Goal: Task Accomplishment & Management: Use online tool/utility

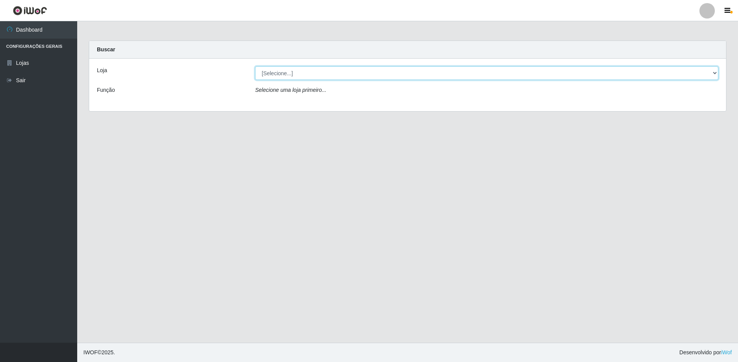
drag, startPoint x: 324, startPoint y: 71, endPoint x: 306, endPoint y: 78, distance: 18.7
click at [324, 71] on select "[Selecione...] Extraplus - Loja 50 [GEOGRAPHIC_DATA]" at bounding box center [486, 73] width 463 height 14
select select "451"
click at [255, 66] on select "[Selecione...] Extraplus - Loja 50 [GEOGRAPHIC_DATA]" at bounding box center [486, 73] width 463 height 14
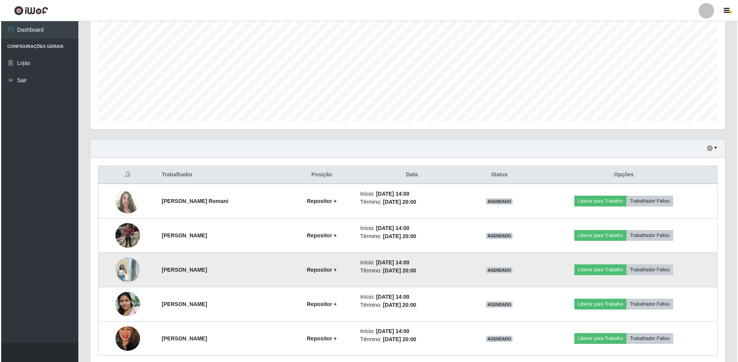
scroll to position [185, 0]
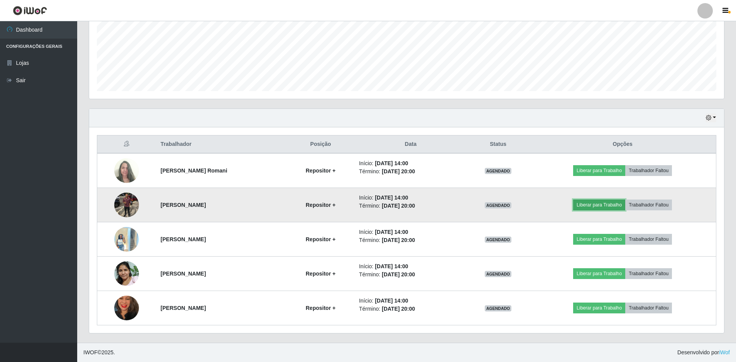
click at [591, 203] on button "Liberar para Trabalho" at bounding box center [599, 204] width 52 height 11
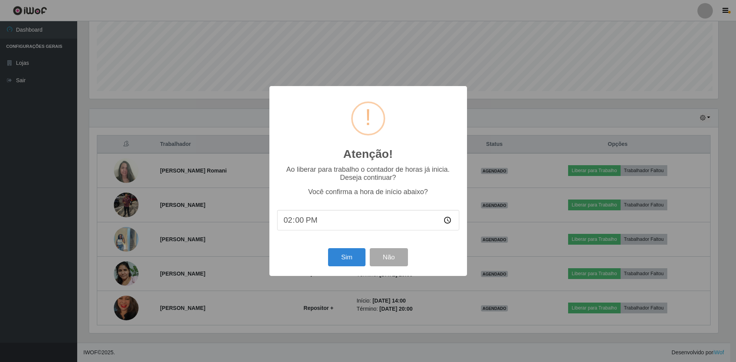
scroll to position [160, 631]
click at [358, 258] on button "Sim" at bounding box center [347, 257] width 37 height 18
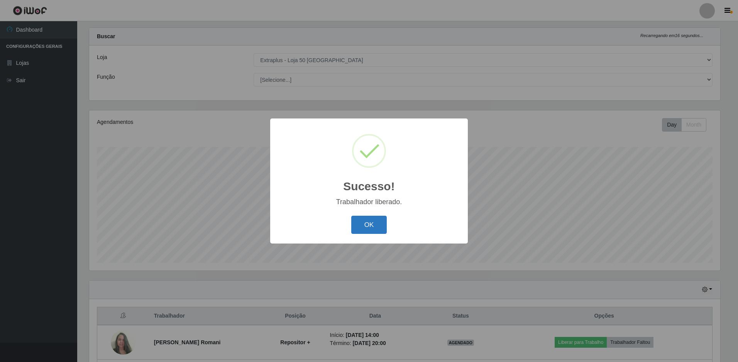
click at [370, 230] on button "OK" at bounding box center [369, 225] width 36 height 18
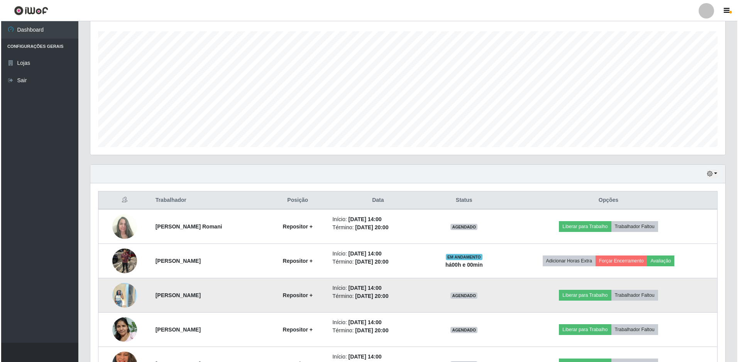
scroll to position [167, 0]
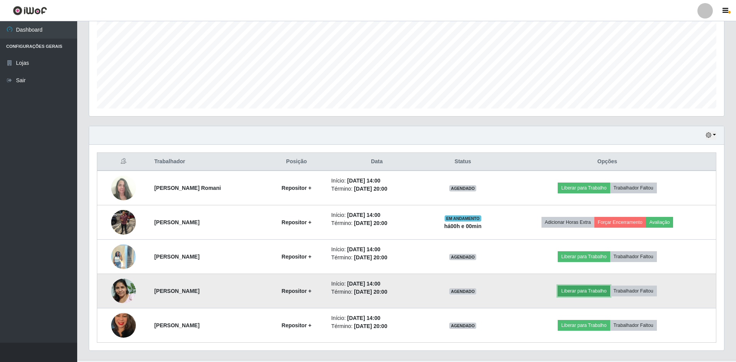
click at [581, 294] on button "Liberar para Trabalho" at bounding box center [583, 290] width 52 height 11
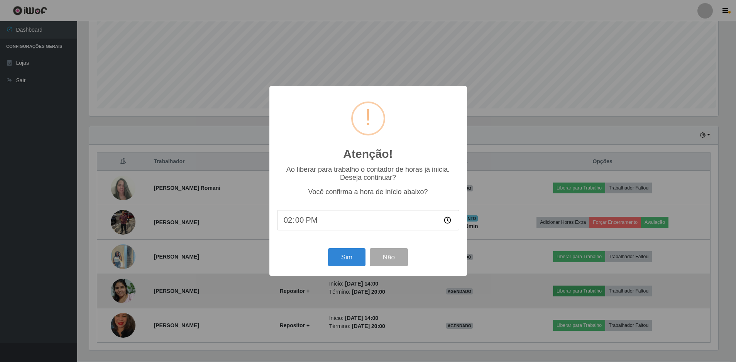
scroll to position [160, 631]
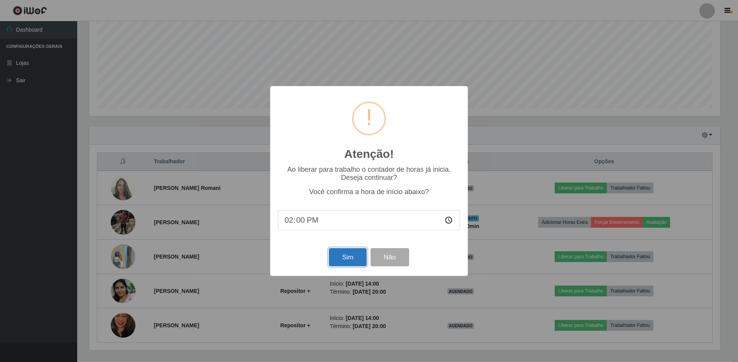
click at [349, 259] on button "Sim" at bounding box center [347, 257] width 37 height 18
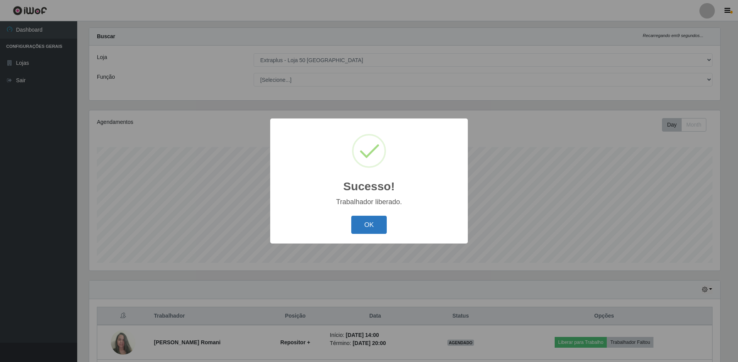
click at [373, 226] on button "OK" at bounding box center [369, 225] width 36 height 18
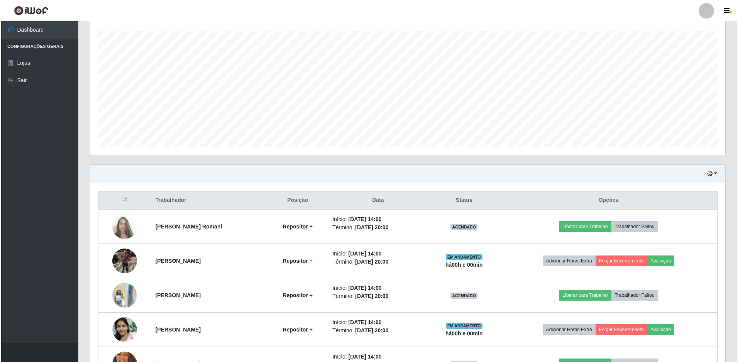
scroll to position [185, 0]
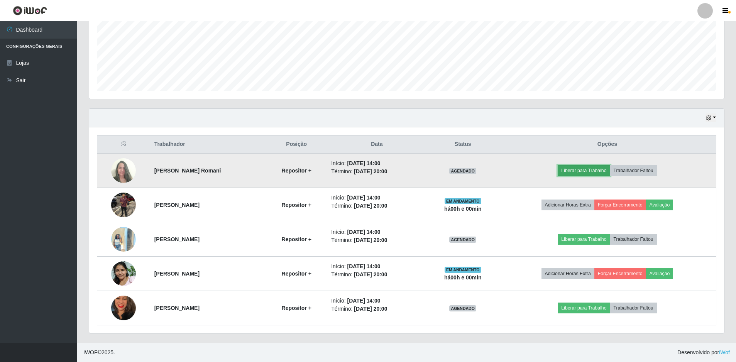
click at [579, 169] on button "Liberar para Trabalho" at bounding box center [583, 170] width 52 height 11
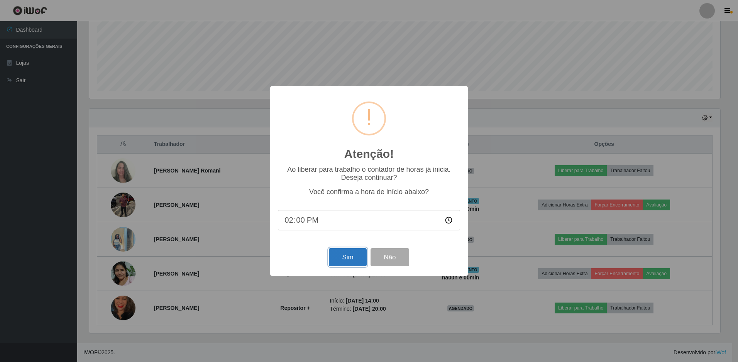
click at [344, 252] on button "Sim" at bounding box center [347, 257] width 37 height 18
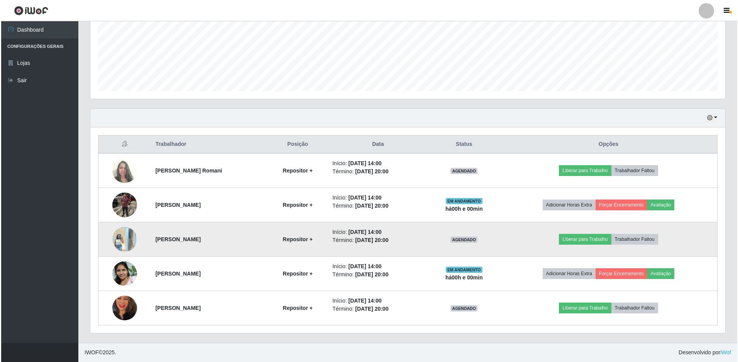
scroll to position [0, 0]
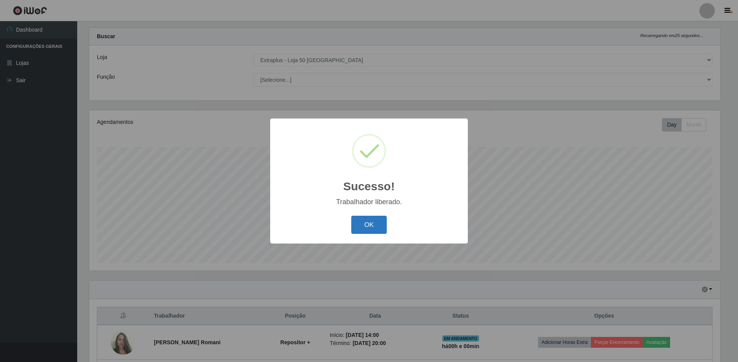
click at [357, 223] on button "OK" at bounding box center [369, 225] width 36 height 18
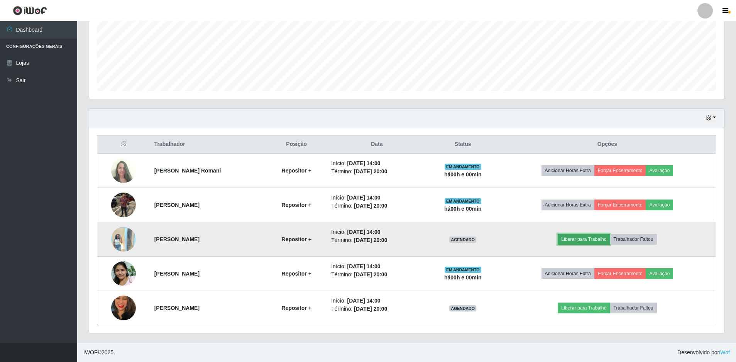
click at [591, 240] on button "Liberar para Trabalho" at bounding box center [583, 239] width 52 height 11
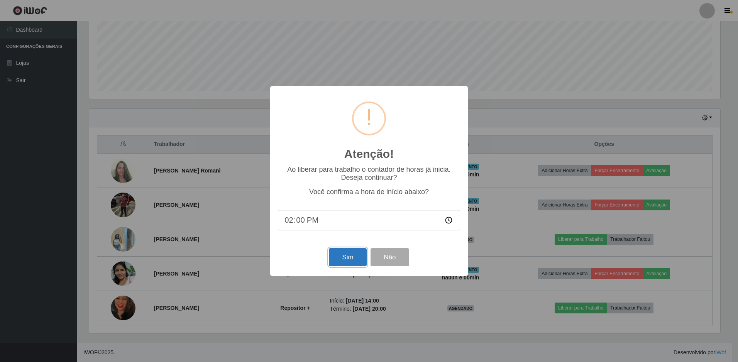
click at [344, 255] on button "Sim" at bounding box center [347, 257] width 37 height 18
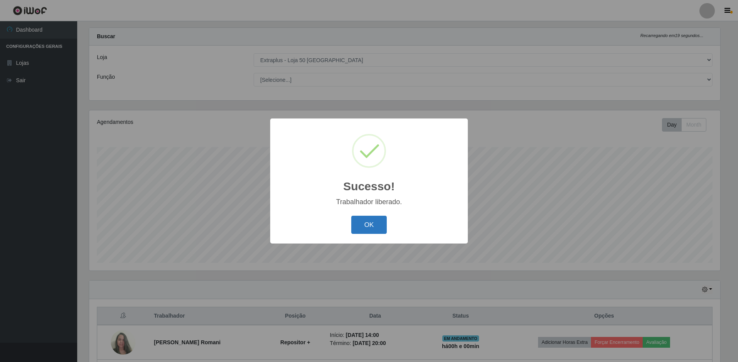
click at [367, 223] on button "OK" at bounding box center [369, 225] width 36 height 18
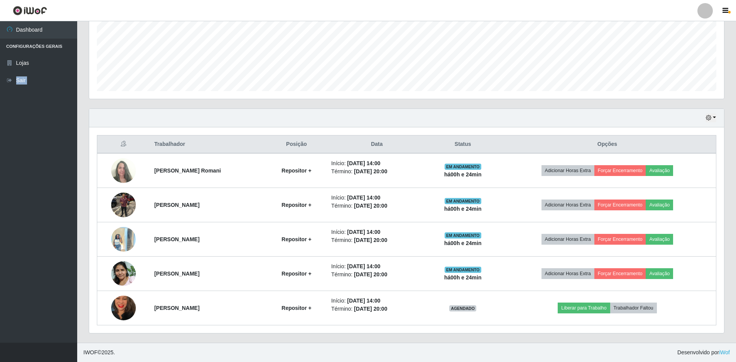
drag, startPoint x: 12, startPoint y: 14, endPoint x: -2, endPoint y: 115, distance: 101.6
click at [0, 115] on html "Perfil Alterar Senha Sair Dashboard Configurações Gerais Lojas Sair Carregando.…" at bounding box center [368, 88] width 736 height 547
drag, startPoint x: -2, startPoint y: 115, endPoint x: 15, endPoint y: 132, distance: 24.0
click at [15, 132] on ul "Dashboard Configurações Gerais Lojas Sair" at bounding box center [38, 181] width 77 height 321
